Goal: Transaction & Acquisition: Purchase product/service

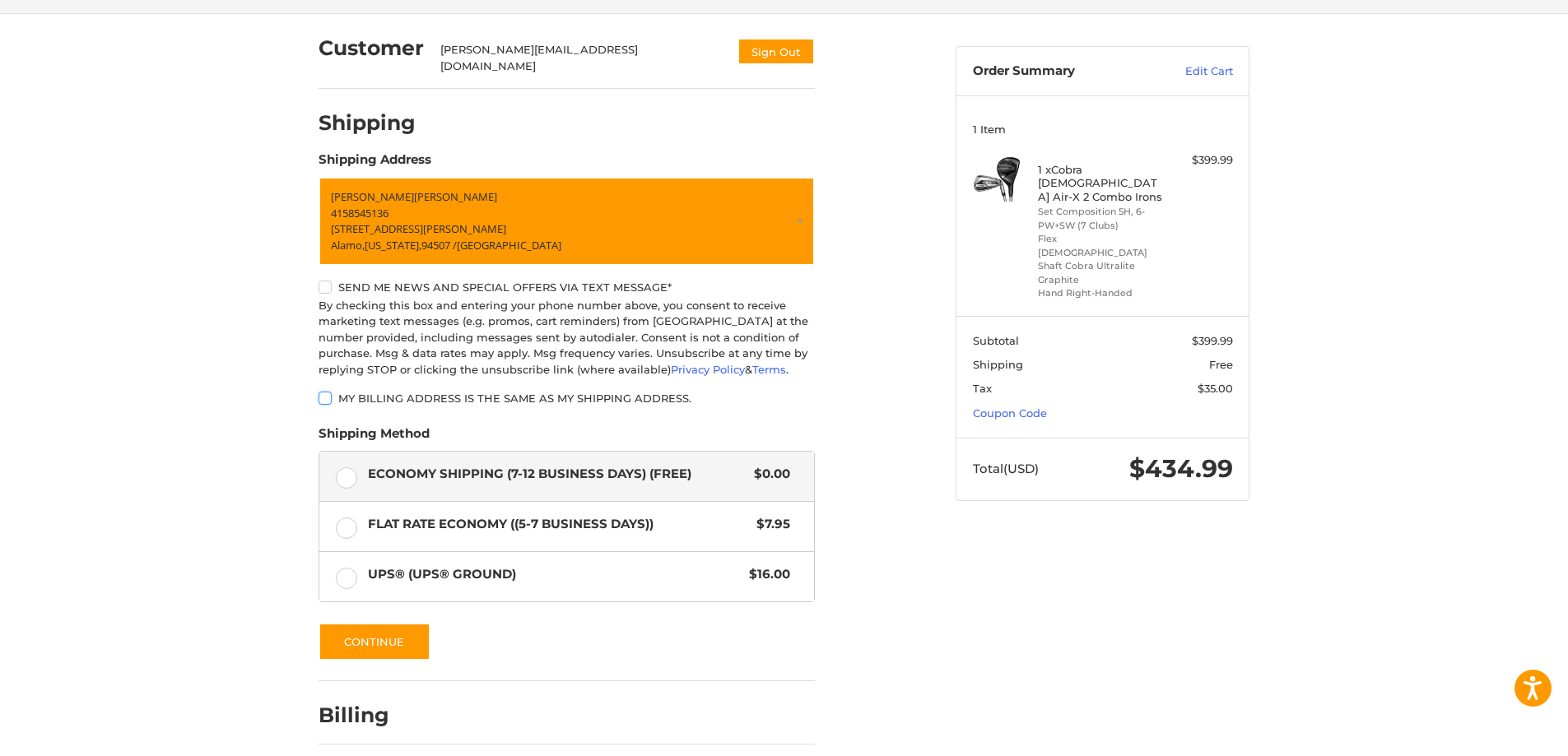
scroll to position [175, 0]
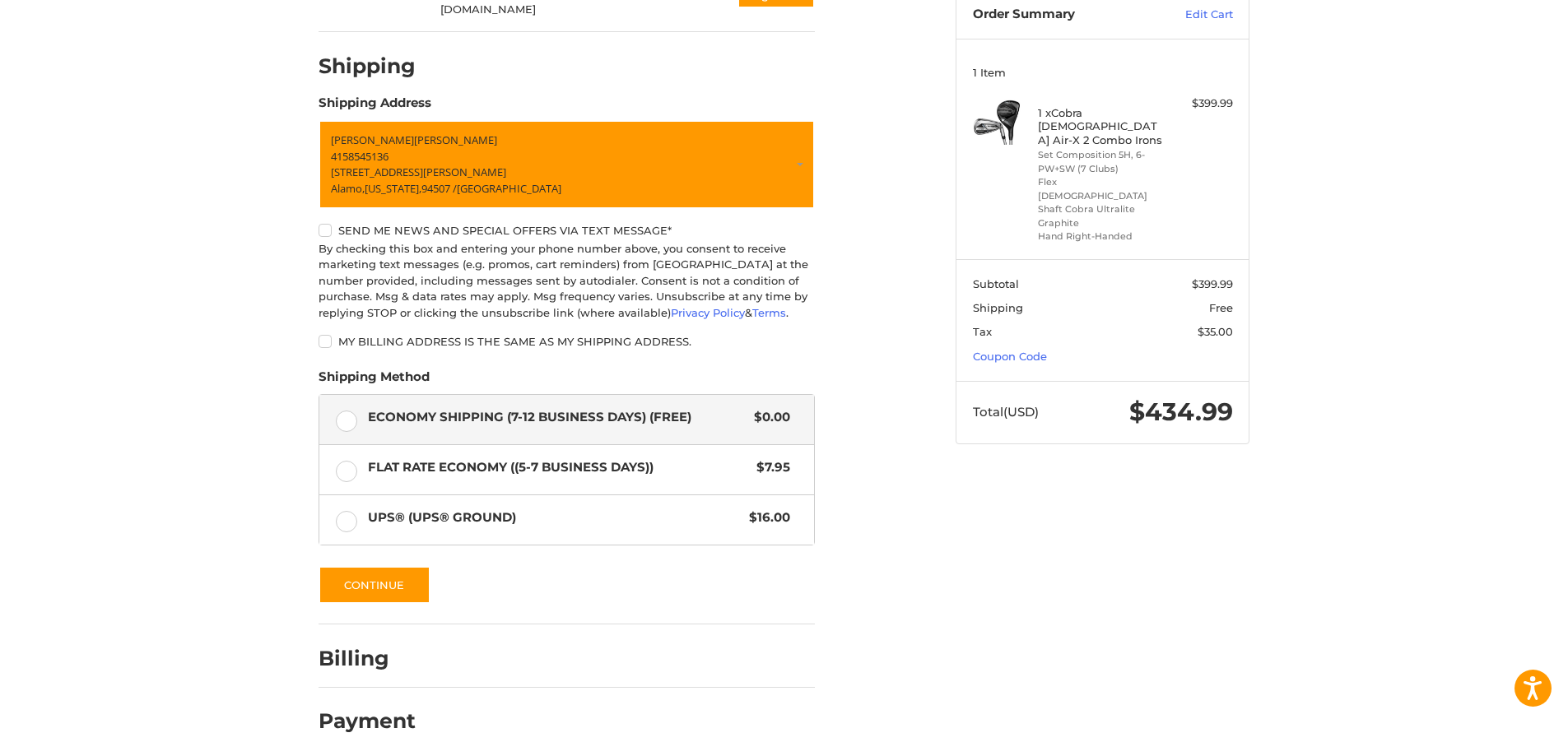
click at [342, 648] on h2 "Billing" at bounding box center [367, 658] width 97 height 25
click at [378, 576] on button "Continue" at bounding box center [375, 584] width 112 height 38
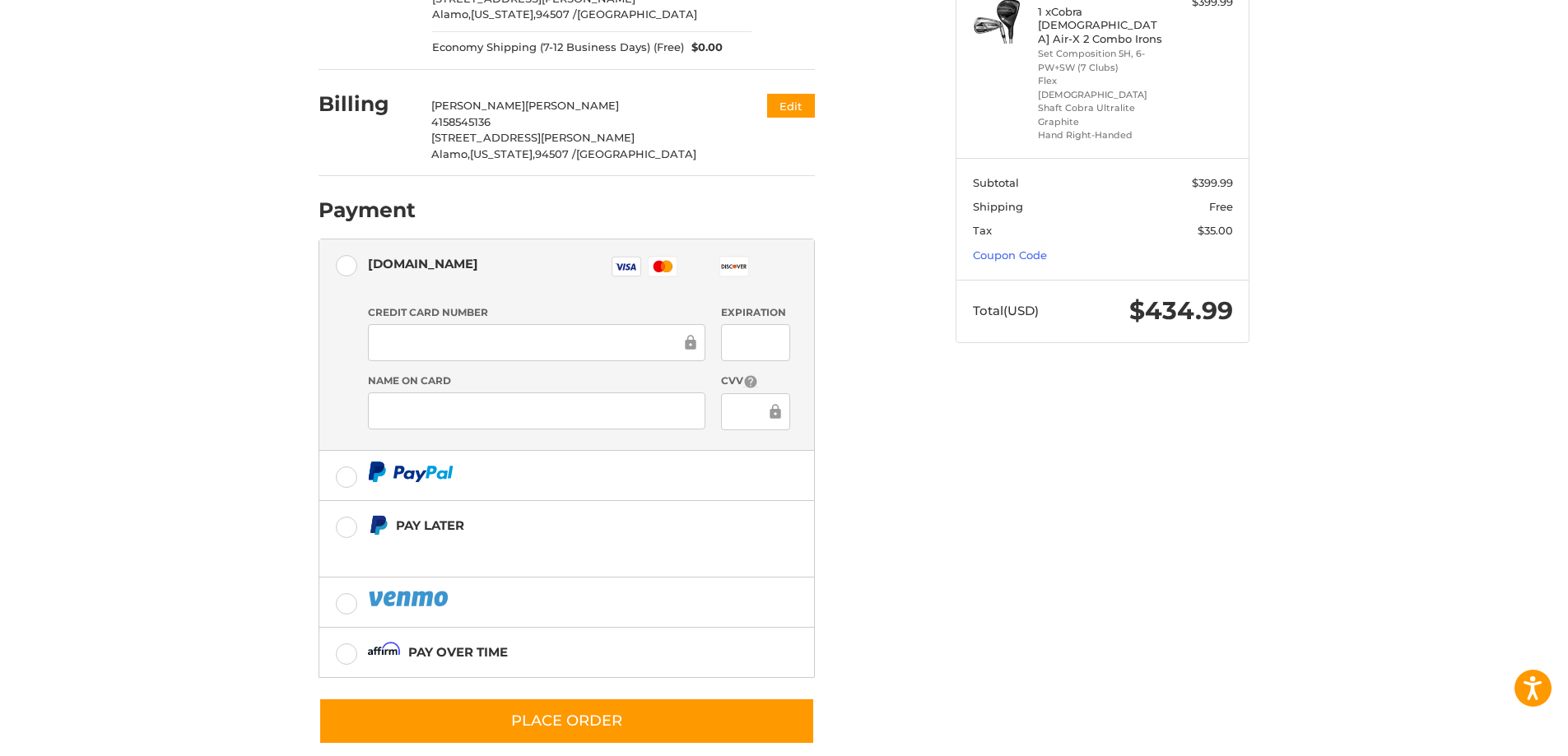
scroll to position [292, 0]
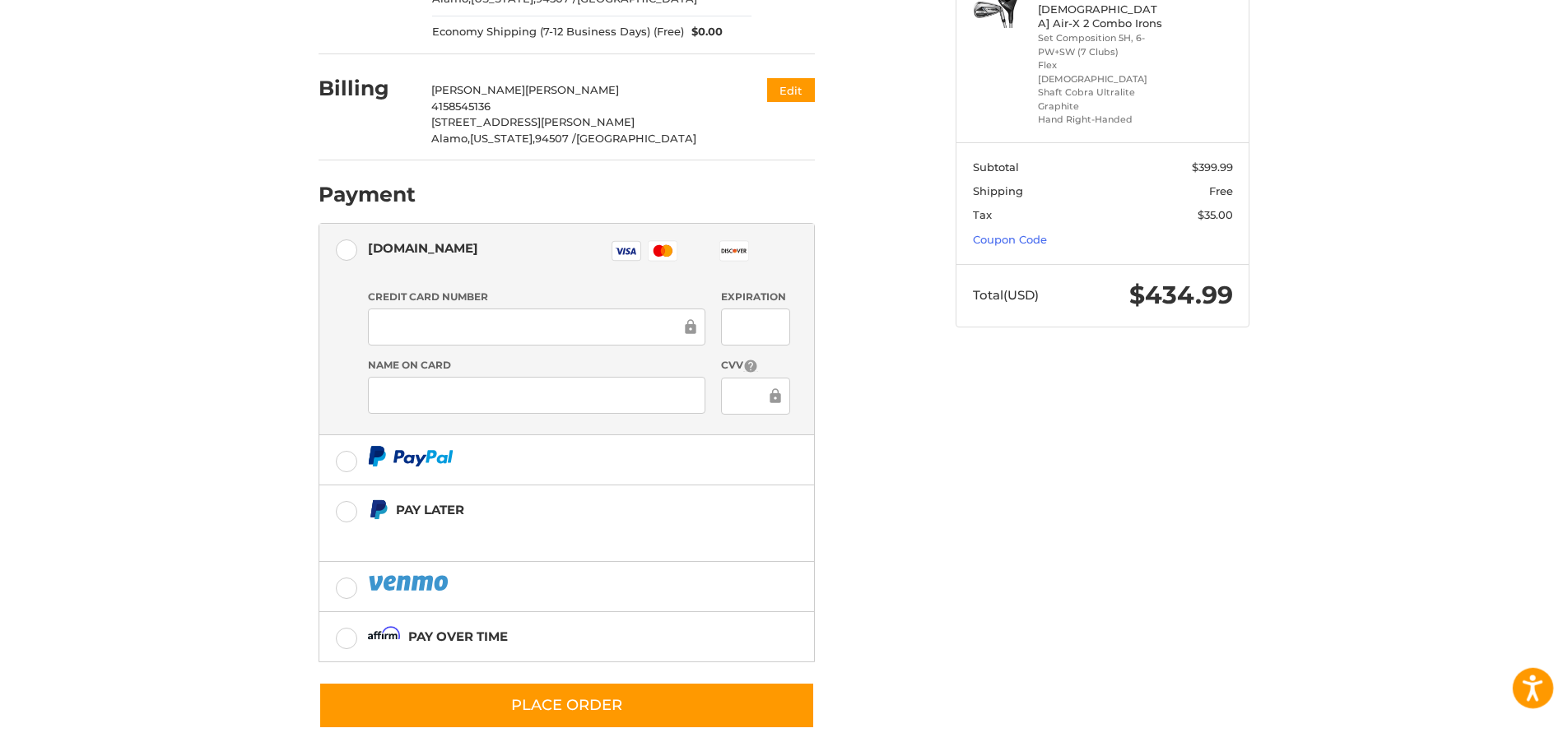
click at [1526, 687] on icon "Open accessiBe: accessibility options, statement and help" at bounding box center [1532, 687] width 19 height 26
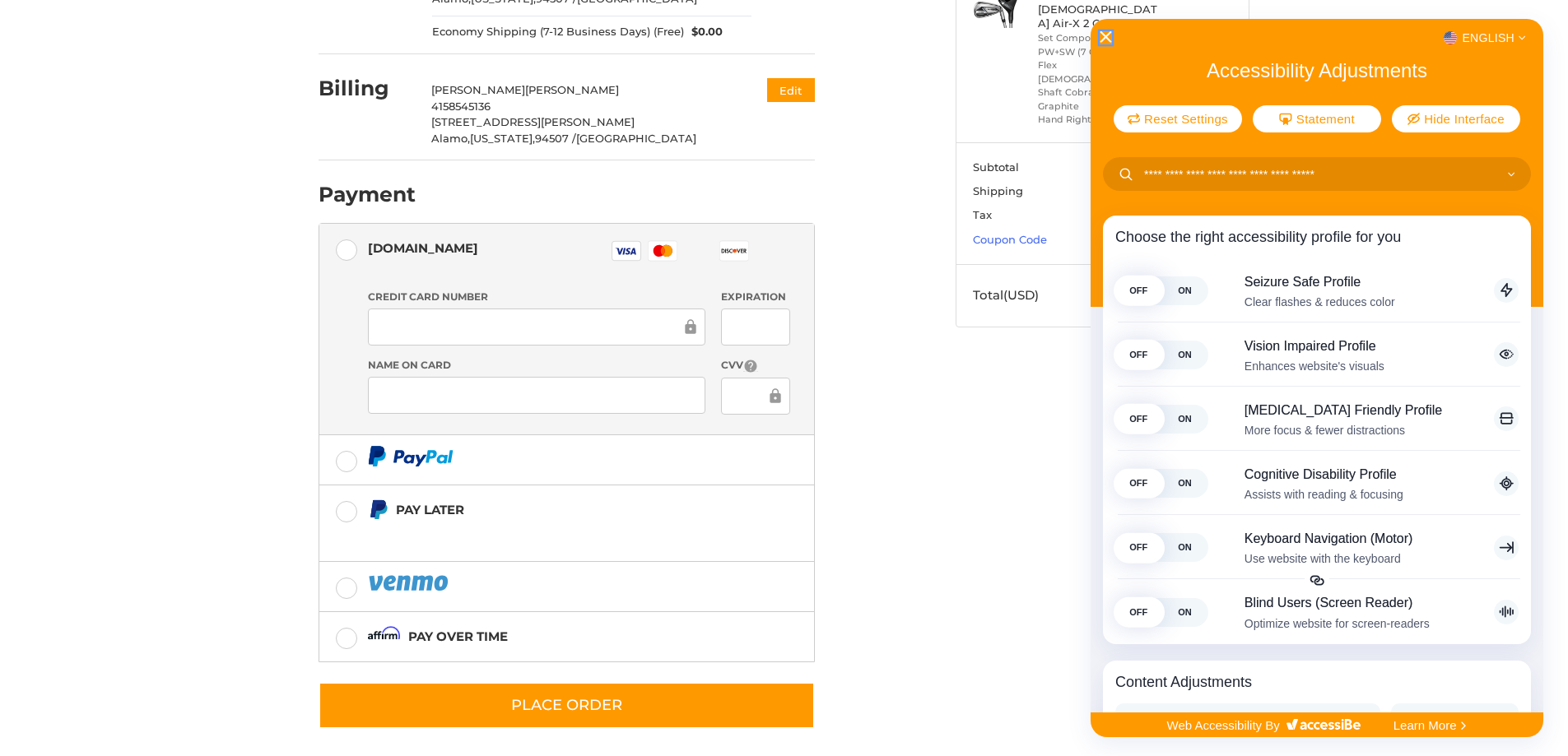
click at [1104, 31] on icon "Close Accessibility Interface" at bounding box center [1106, 37] width 12 height 12
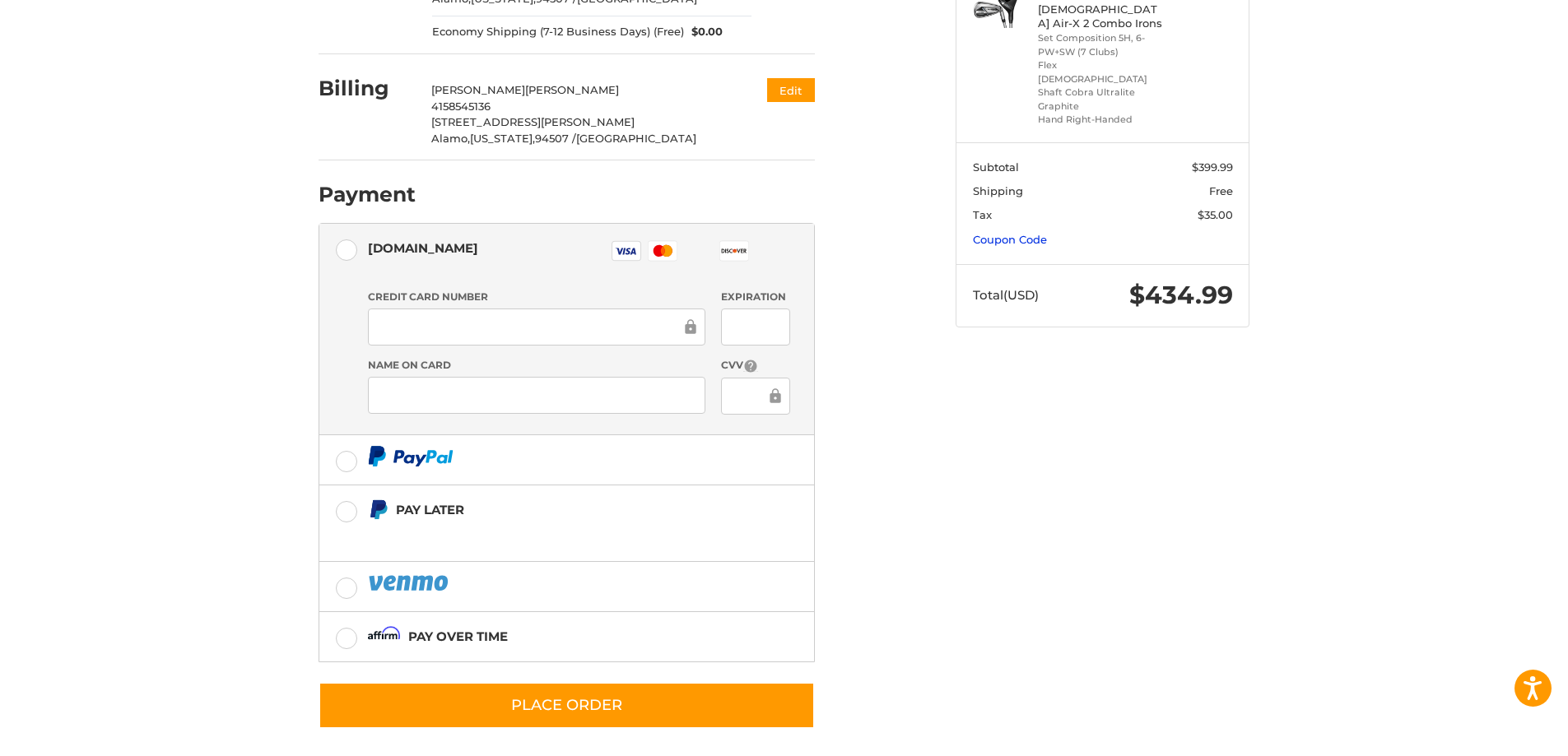
click at [1022, 233] on link "Coupon Code" at bounding box center [1009, 239] width 74 height 14
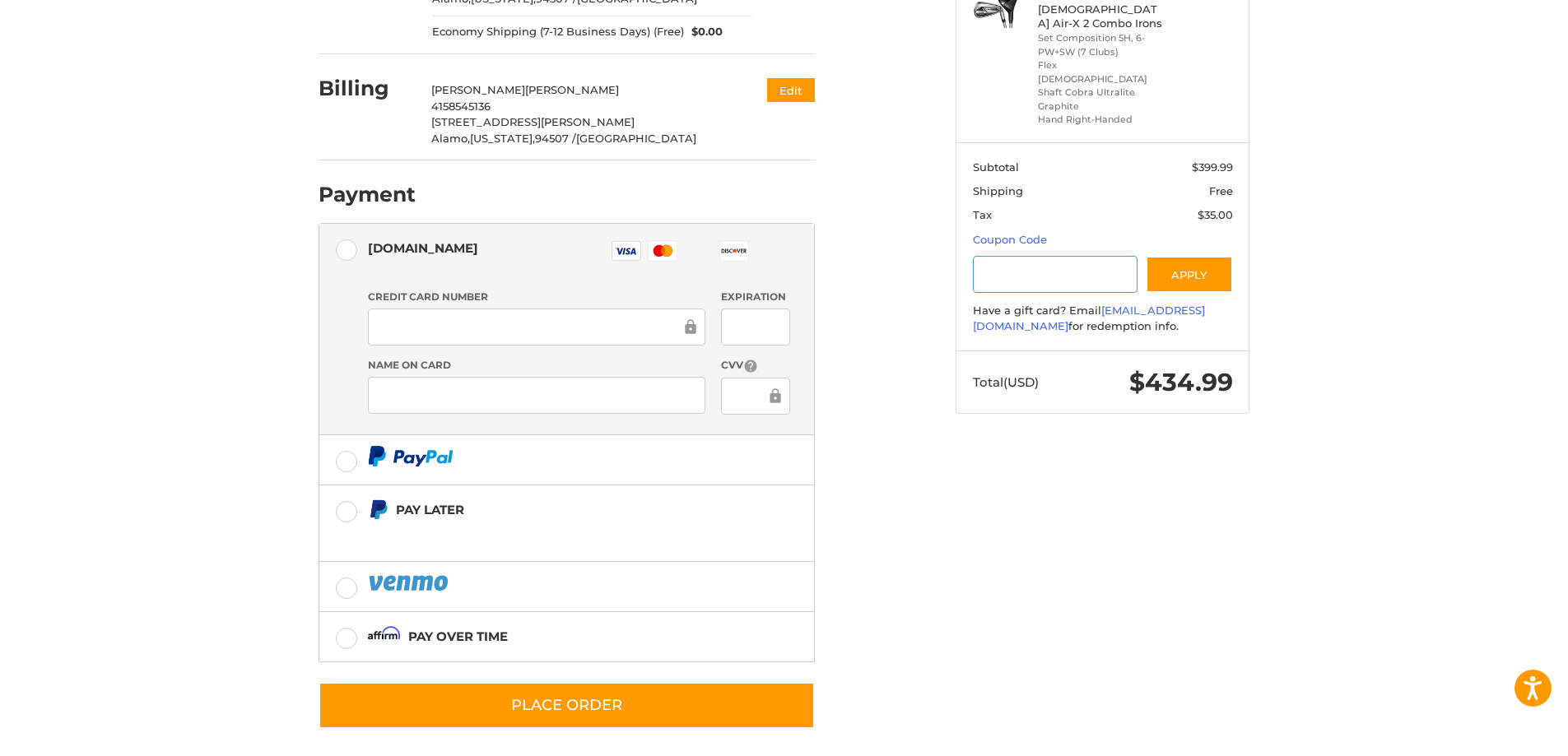
click at [1010, 256] on input "Gift Certificate or Coupon Code" at bounding box center [1054, 274] width 165 height 37
type input "*******"
click at [1186, 256] on button "Apply" at bounding box center [1189, 274] width 87 height 37
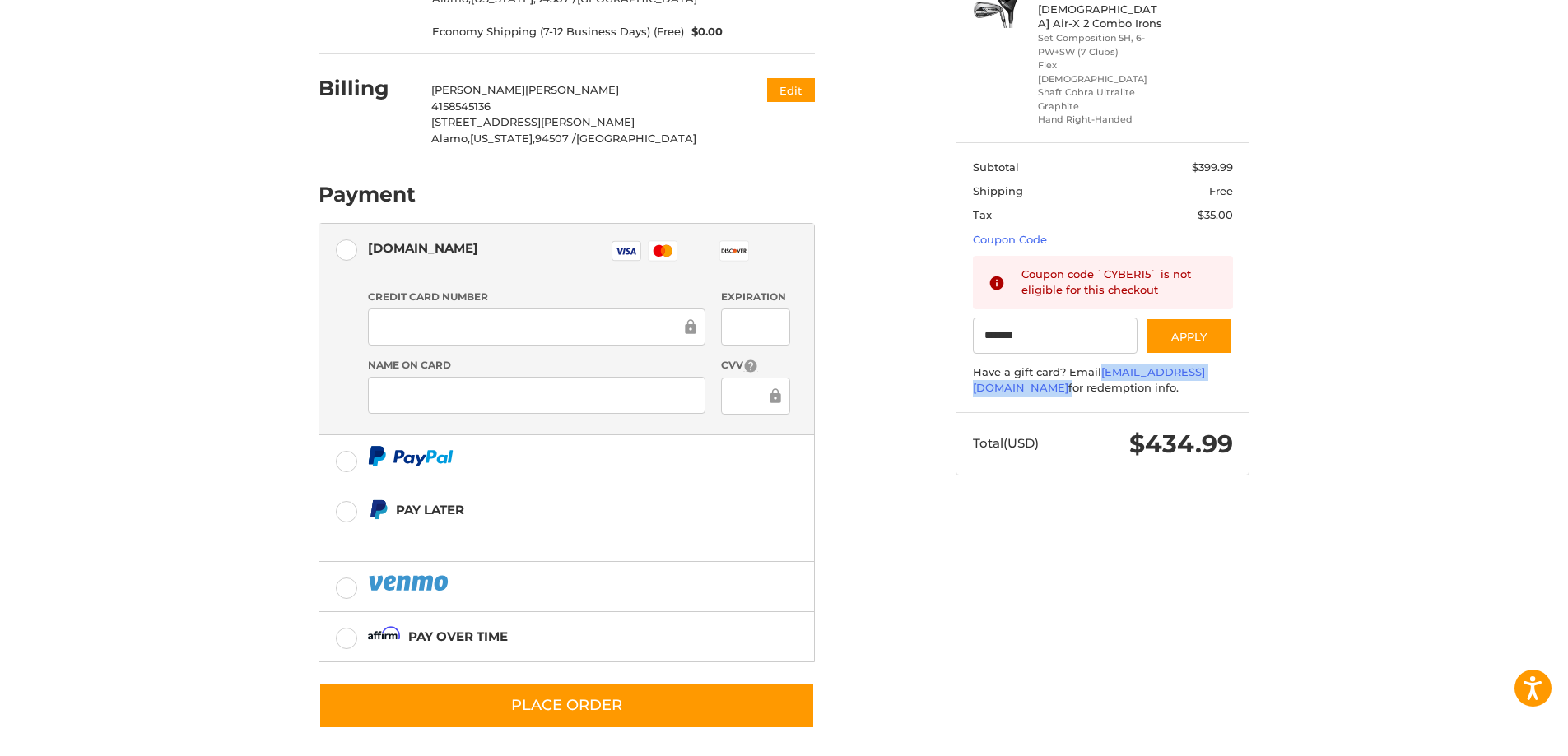
drag, startPoint x: 1124, startPoint y: 360, endPoint x: 948, endPoint y: 360, distance: 176.0
click at [948, 360] on aside "Order Summary Edit Cart 1 Item 1 x Cobra Lady Air-X 2 Combo Irons Set Compositi…" at bounding box center [1103, 166] width 319 height 651
copy div "[EMAIL_ADDRESS][DOMAIN_NAME]"
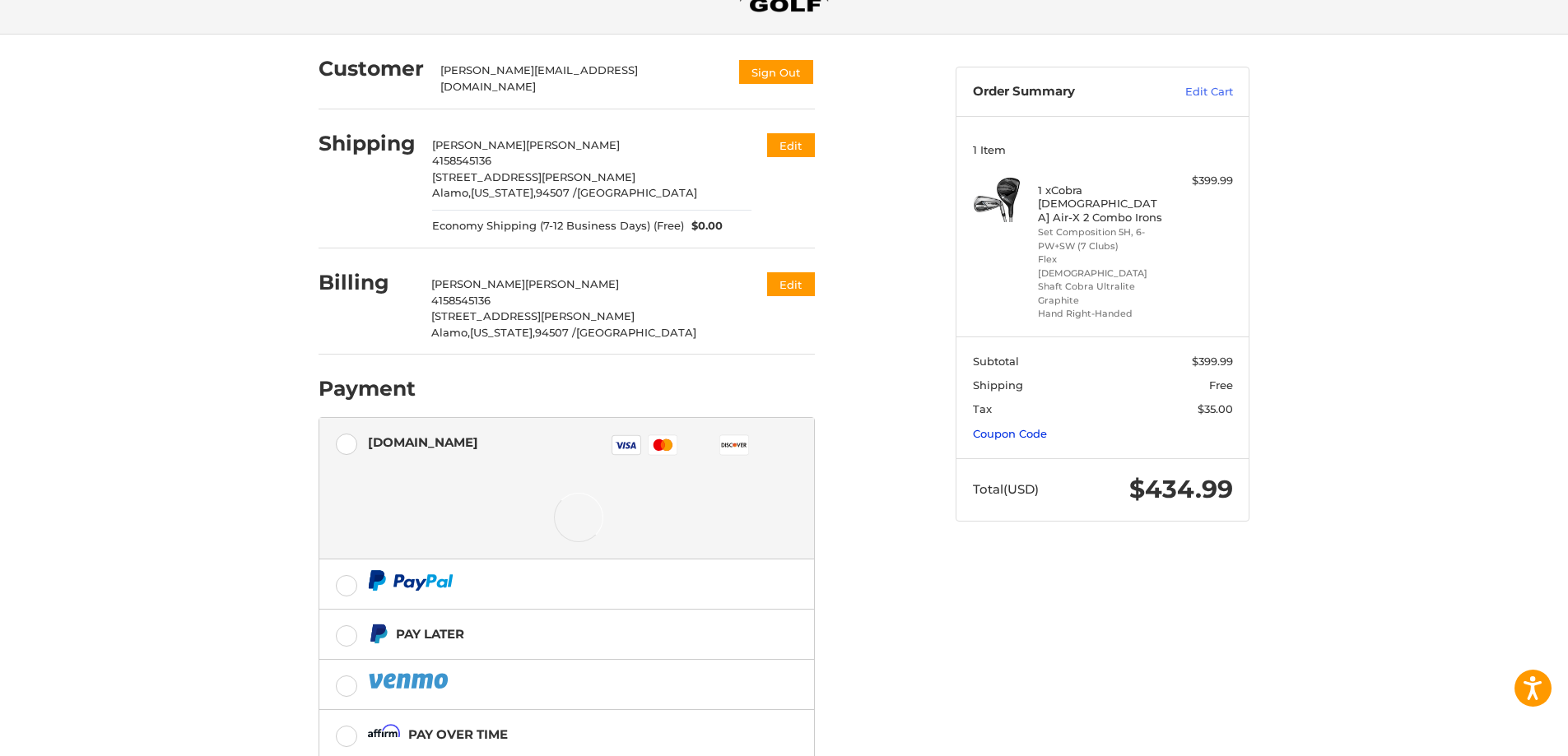
scroll to position [103, 0]
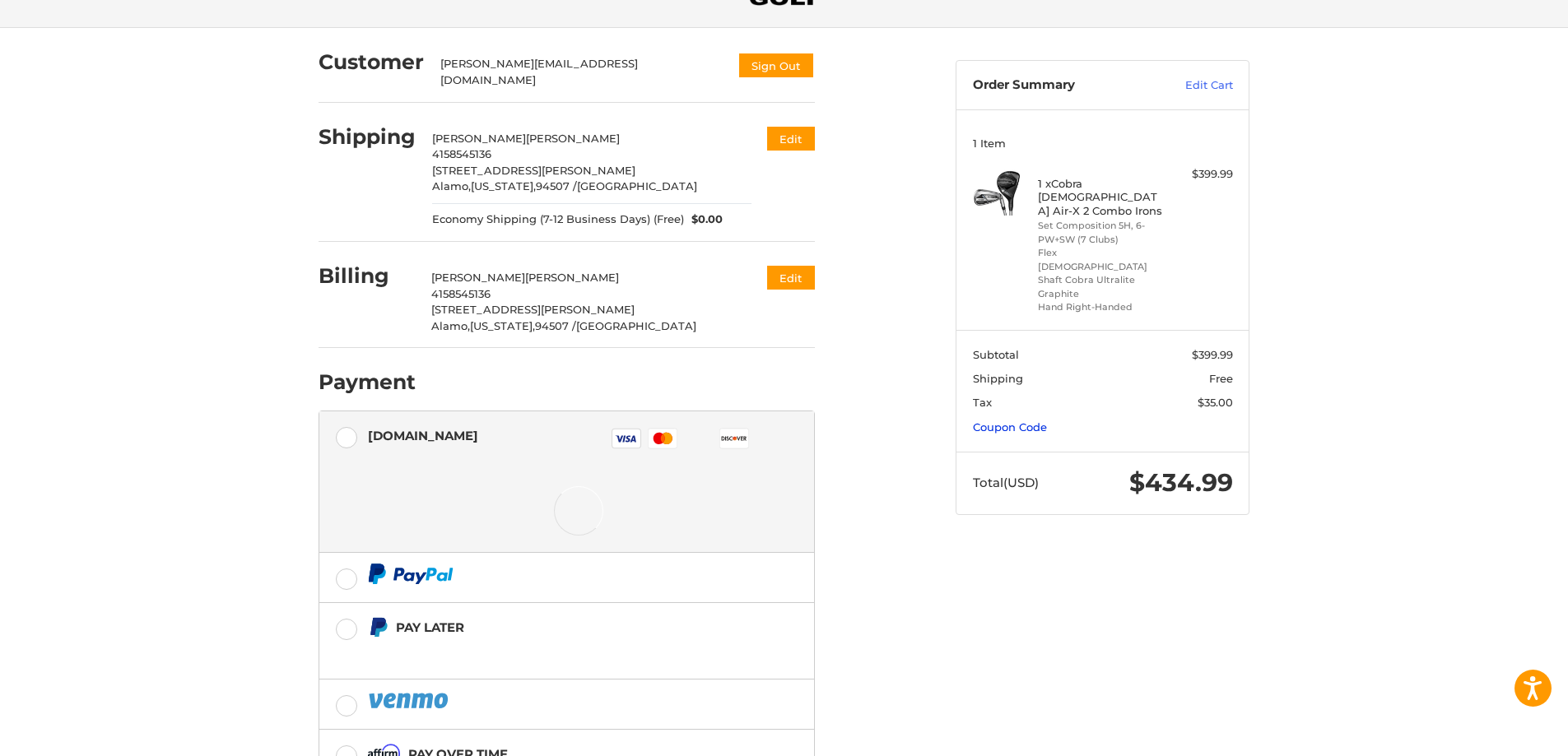
click at [1009, 420] on link "Coupon Code" at bounding box center [1009, 427] width 74 height 14
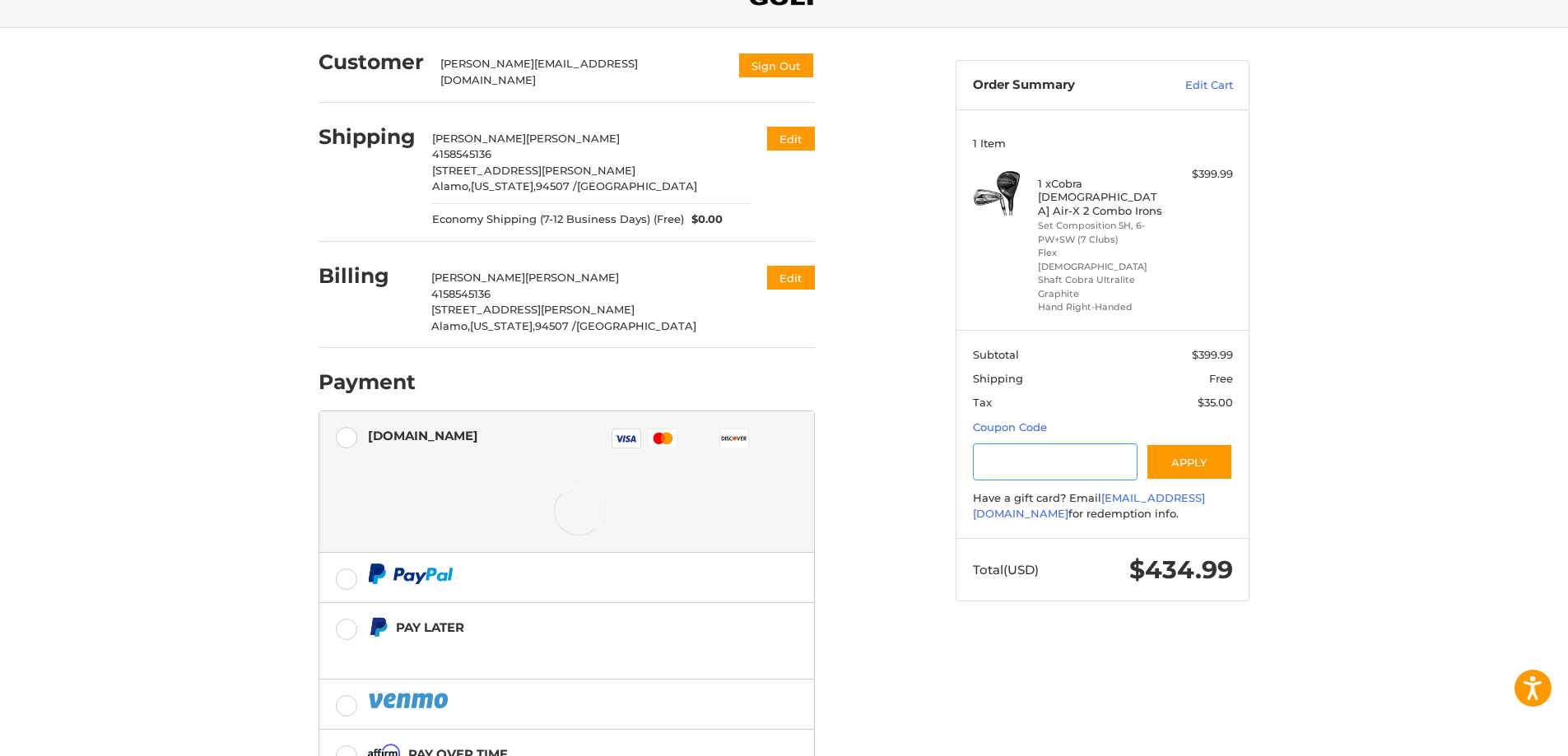
click at [1010, 443] on input "Gift Certificate or Coupon Code" at bounding box center [1054, 462] width 165 height 37
type input "*"
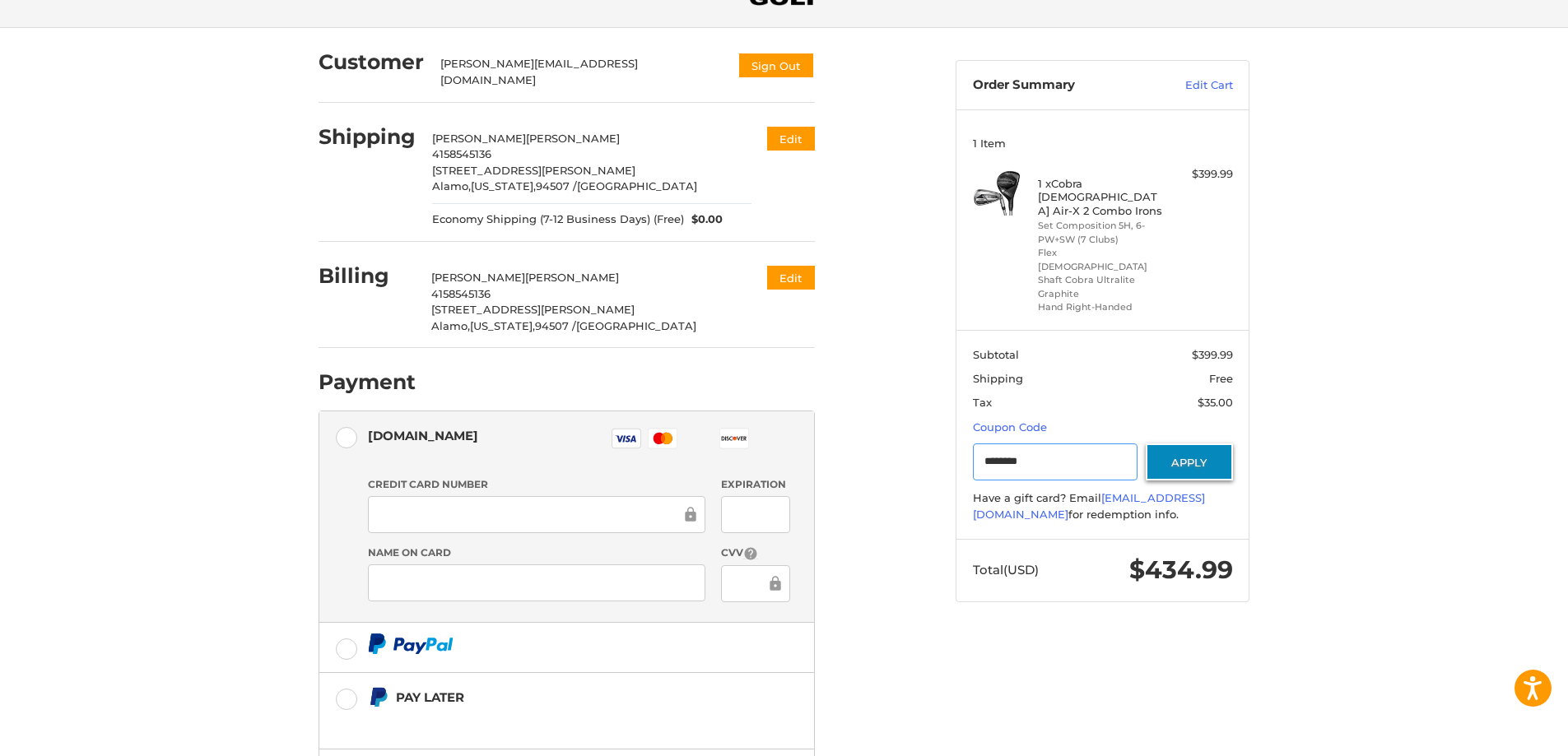
type input "********"
click at [1181, 443] on button "Apply" at bounding box center [1189, 462] width 87 height 37
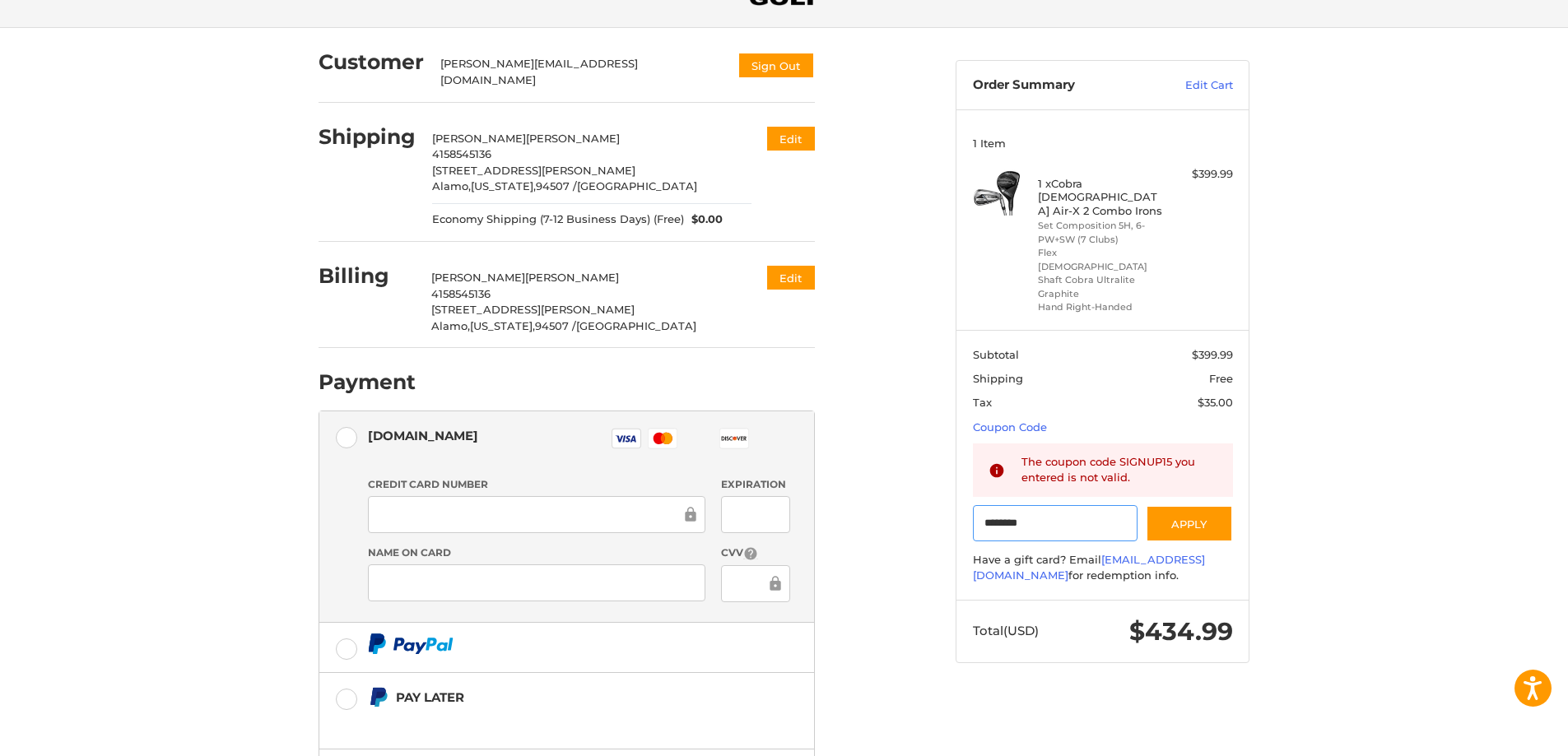
drag, startPoint x: 1050, startPoint y: 493, endPoint x: 972, endPoint y: 491, distance: 78.0
click at [972, 505] on input "********" at bounding box center [1054, 523] width 165 height 37
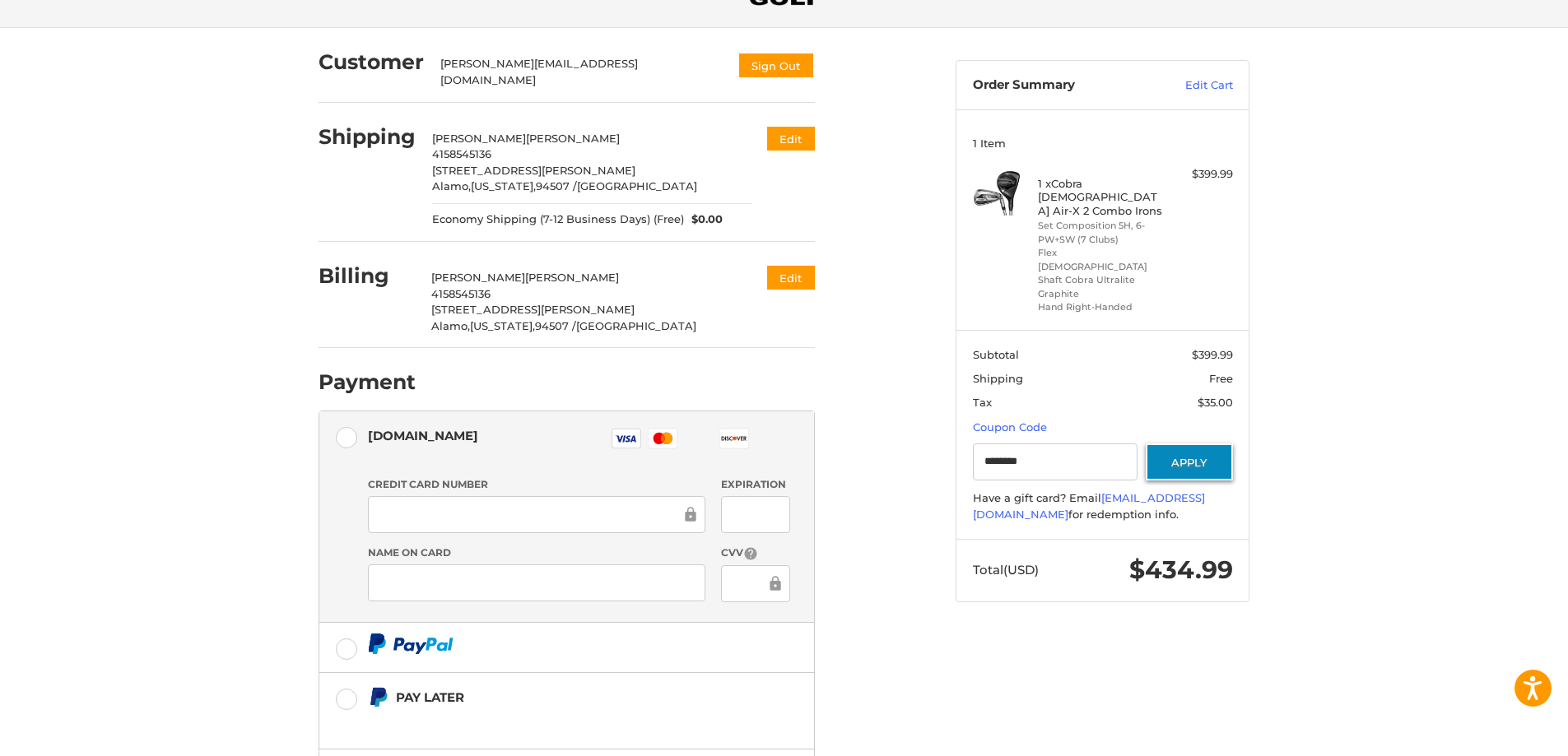
click at [1198, 443] on button "Apply" at bounding box center [1189, 462] width 87 height 37
